Goal: Task Accomplishment & Management: Use online tool/utility

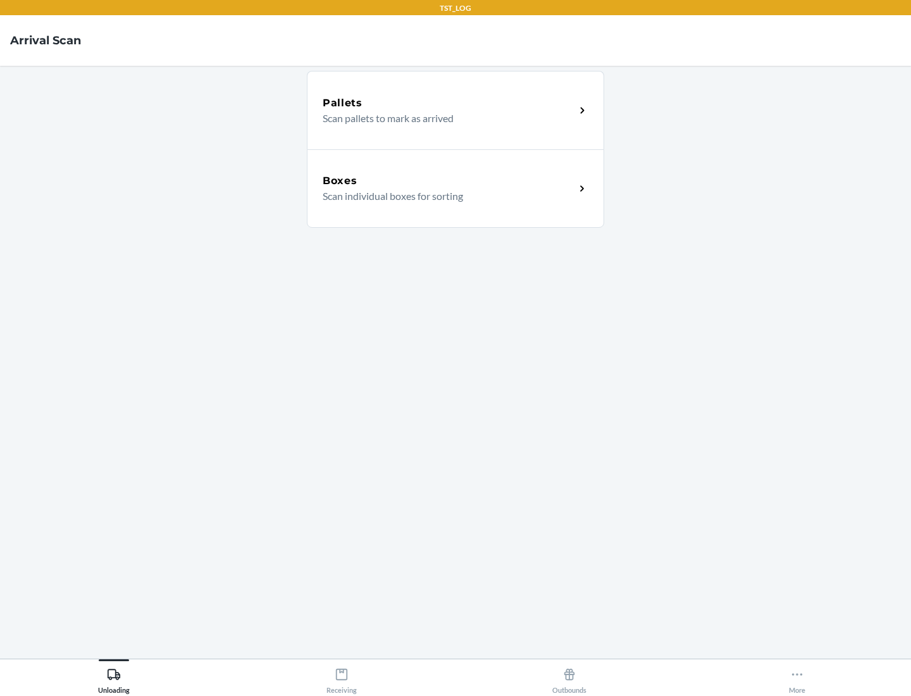
click at [449, 181] on div "Boxes" at bounding box center [449, 180] width 252 height 15
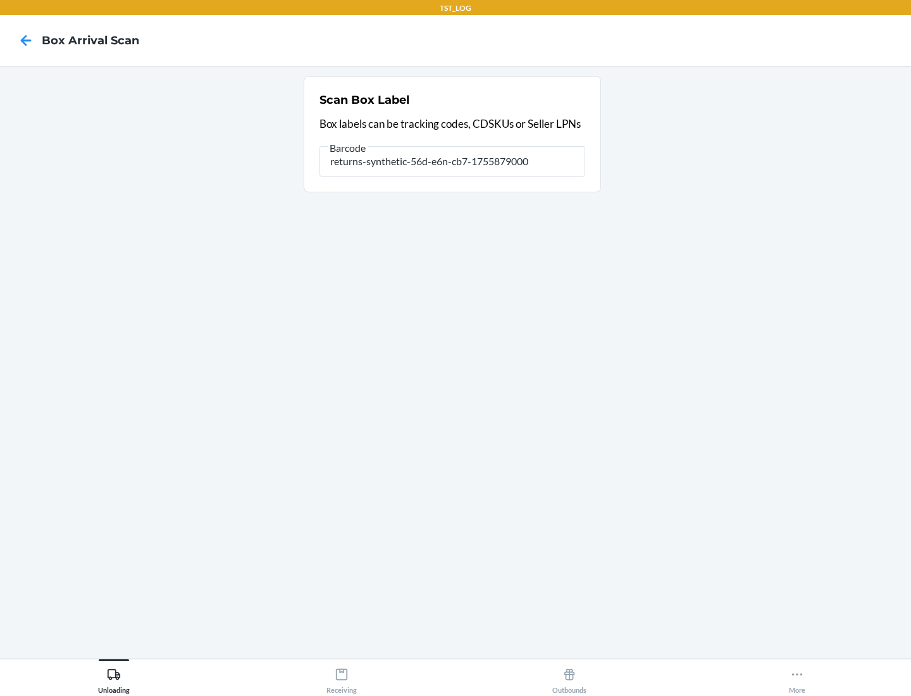
type input "returns-synthetic-56d-e6n-cb7-1755879000"
